Goal: Information Seeking & Learning: Learn about a topic

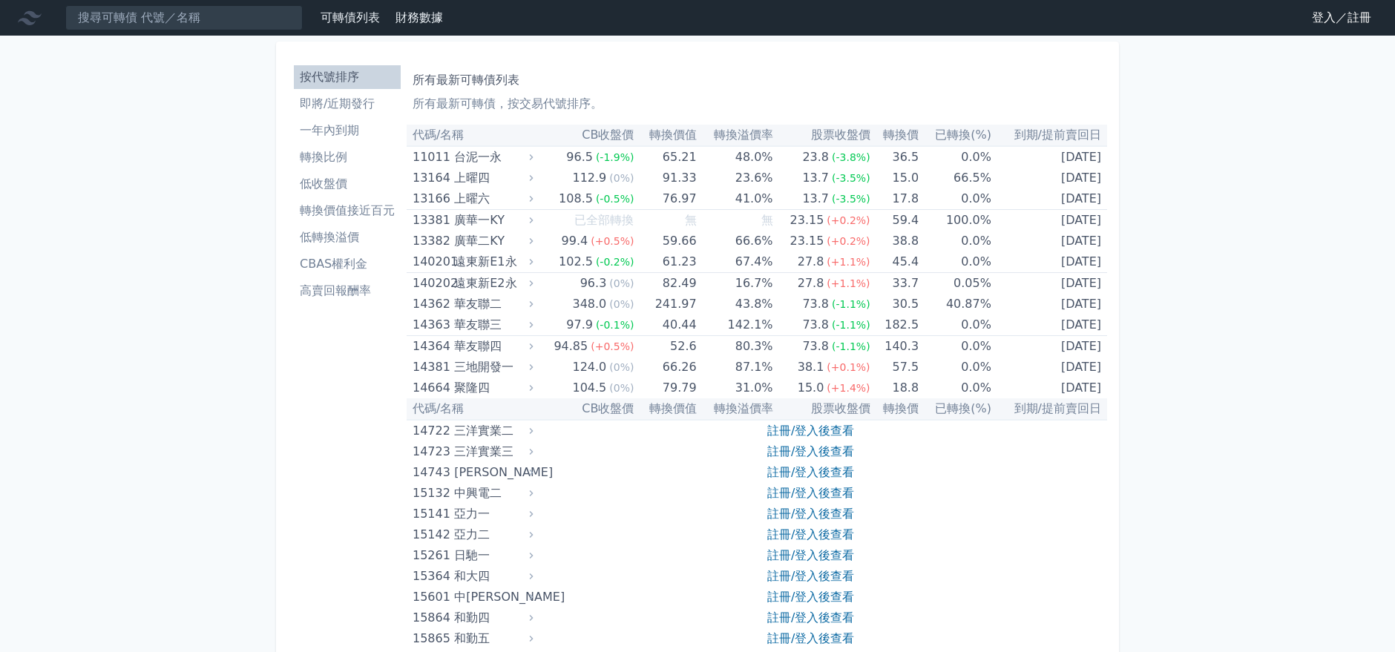
click at [1361, 21] on link "登入／註冊" at bounding box center [1341, 18] width 83 height 24
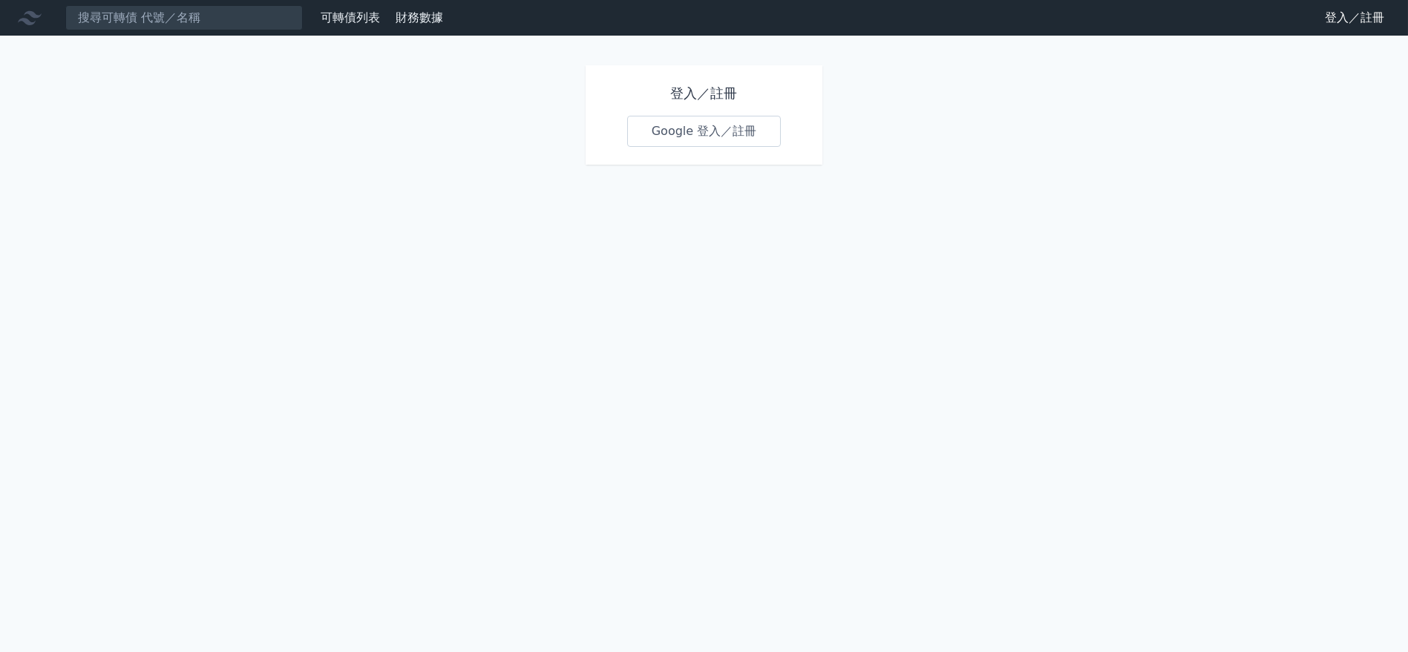
click at [710, 112] on div "登入／註冊 Google 登入／註冊" at bounding box center [703, 114] width 237 height 99
click at [706, 128] on link "Google 登入／註冊" at bounding box center [704, 131] width 154 height 31
click at [700, 132] on link "Google 登入／註冊" at bounding box center [704, 131] width 154 height 31
click at [686, 132] on link "Google 登入／註冊" at bounding box center [704, 131] width 154 height 31
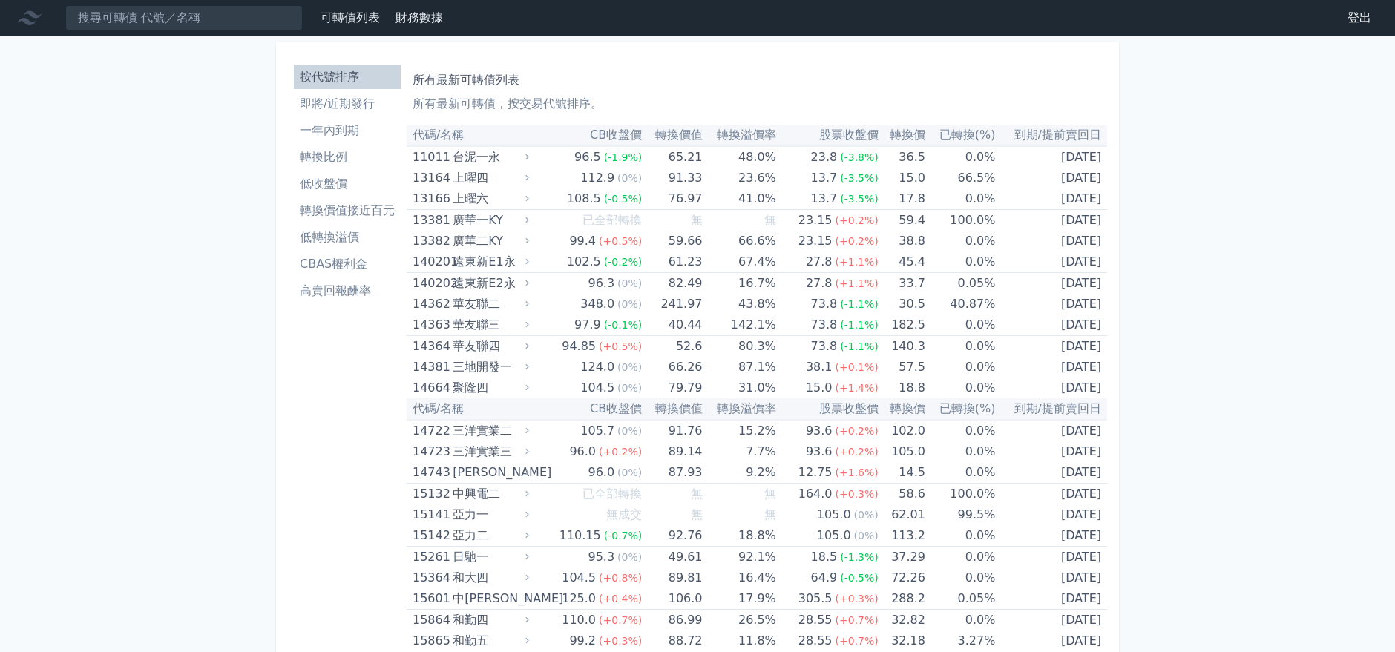
click at [318, 240] on li "低轉換溢價" at bounding box center [347, 238] width 107 height 18
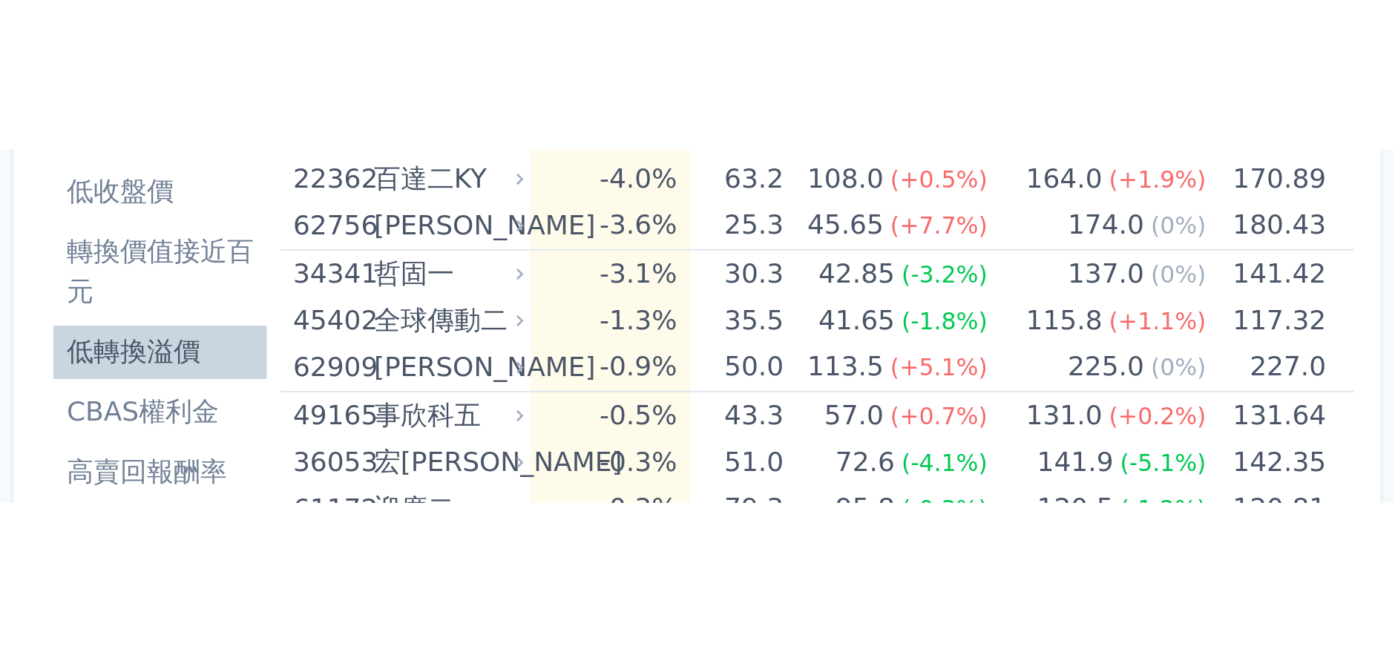
scroll to position [165, 0]
